Goal: Find specific page/section: Find specific page/section

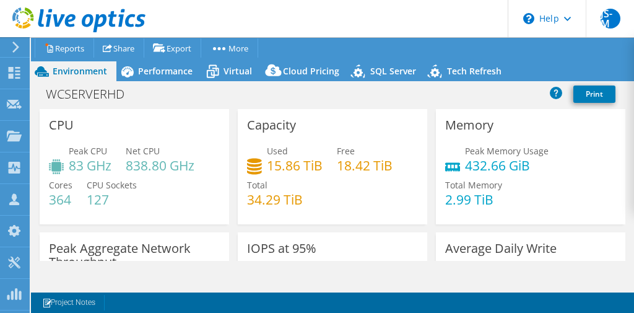
select select "USD"
click at [64, 25] on icon at bounding box center [78, 19] width 133 height 25
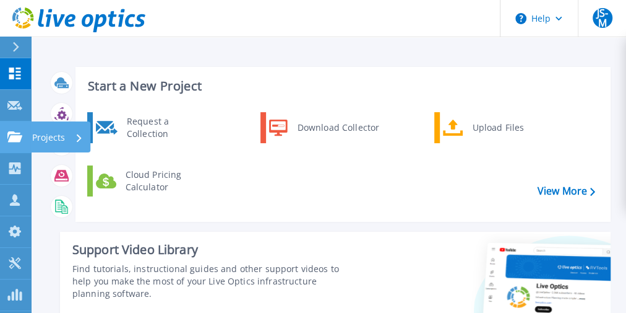
click at [14, 135] on icon at bounding box center [14, 136] width 15 height 11
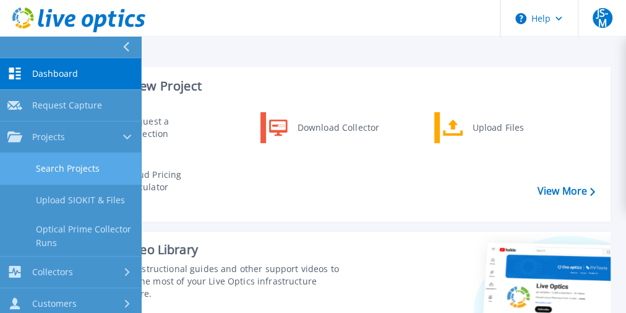
click at [82, 165] on link "Search Projects" at bounding box center [70, 169] width 141 height 32
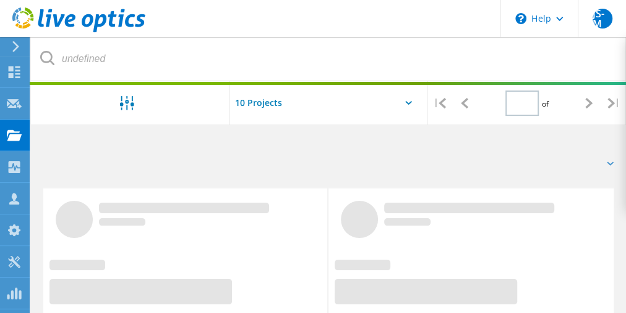
type input "1"
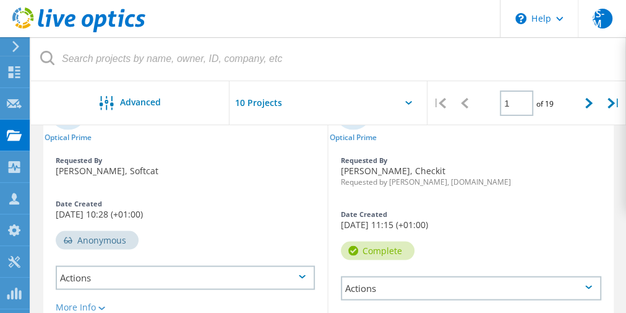
scroll to position [1204, 0]
